Goal: Task Accomplishment & Management: Use online tool/utility

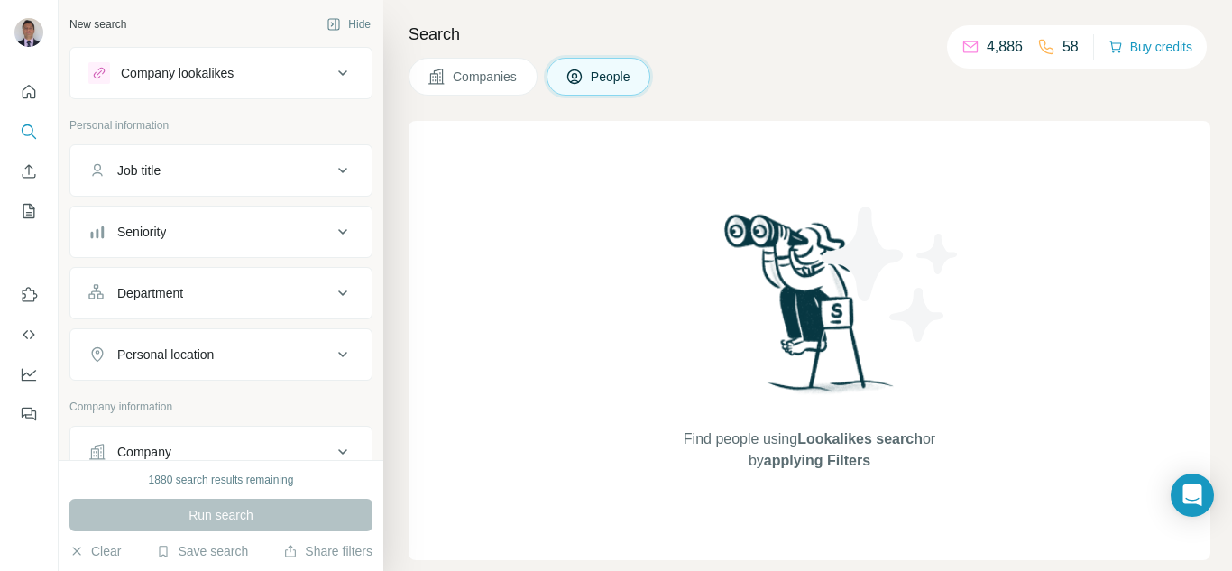
click at [179, 440] on button "Company" at bounding box center [220, 451] width 301 height 43
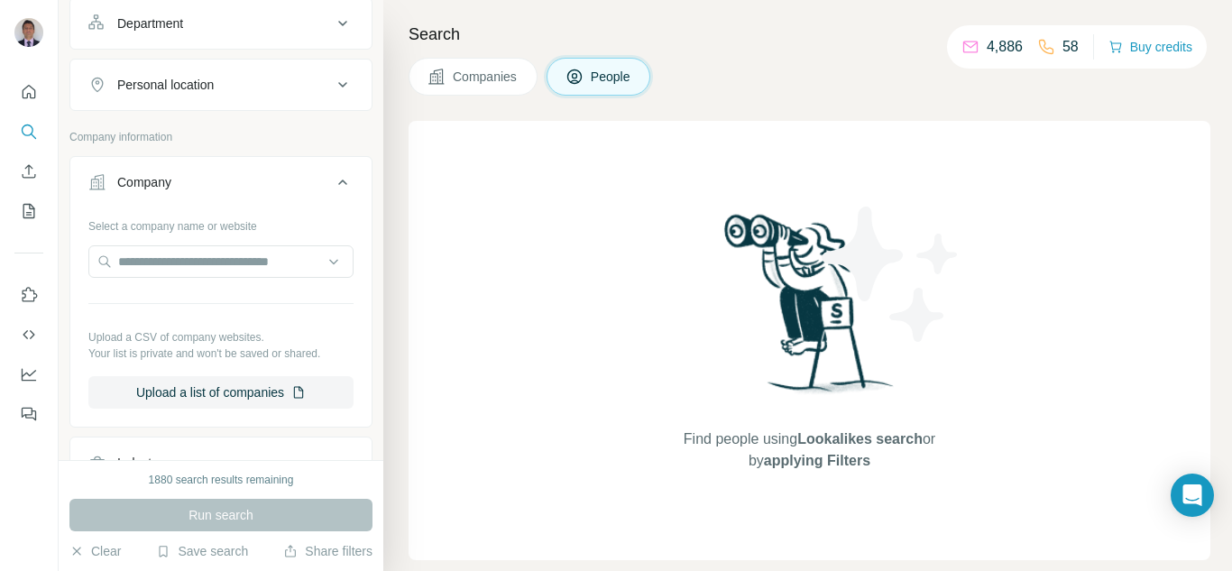
scroll to position [271, 0]
click at [164, 260] on input "text" at bounding box center [220, 260] width 265 height 32
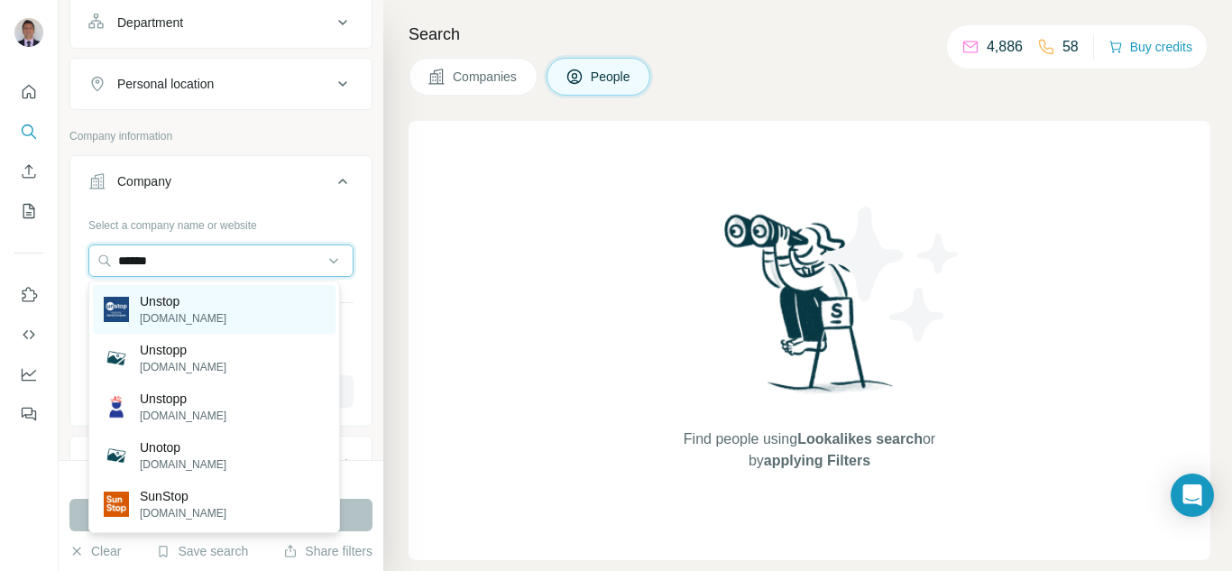
type input "******"
click at [183, 309] on p "Unstop" at bounding box center [183, 301] width 87 height 18
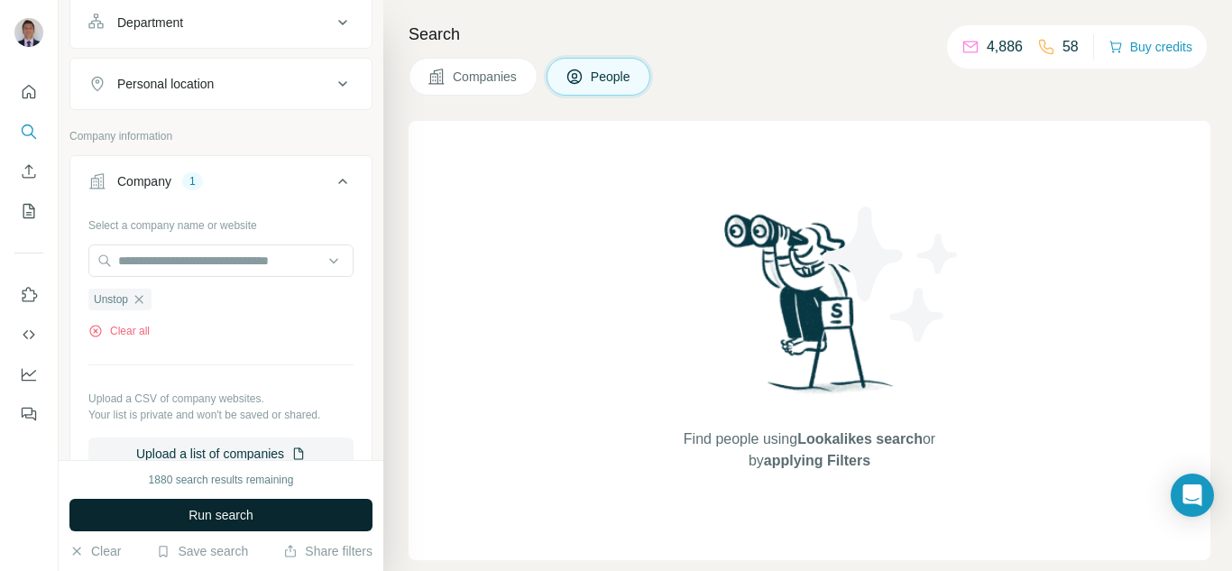
click at [244, 516] on span "Run search" at bounding box center [221, 515] width 65 height 18
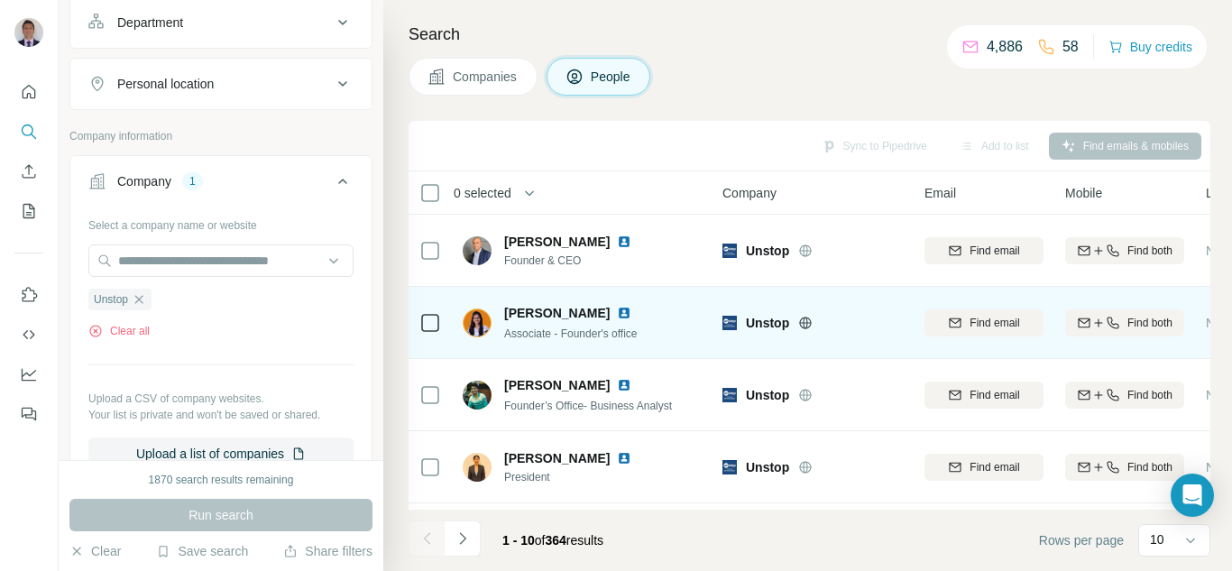
click at [618, 314] on div "[PERSON_NAME]" at bounding box center [578, 313] width 149 height 18
